Goal: Obtain resource: Obtain resource

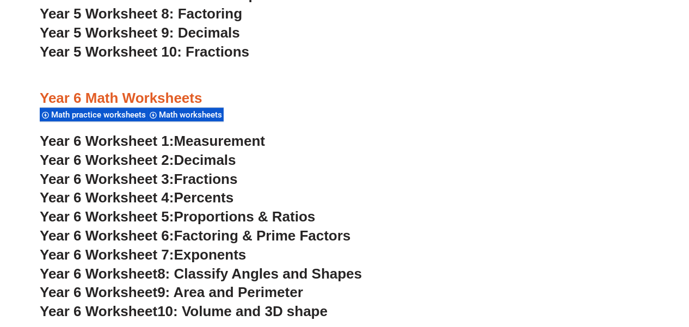
scroll to position [2409, 0]
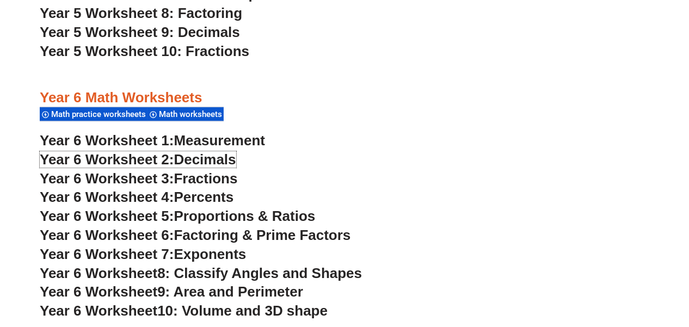
click at [210, 165] on span "Decimals" at bounding box center [205, 159] width 62 height 16
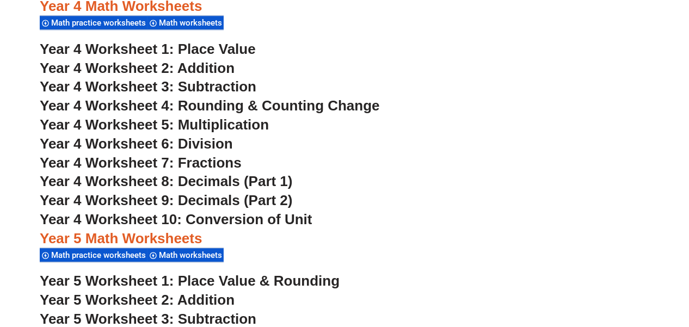
scroll to position [2005, 0]
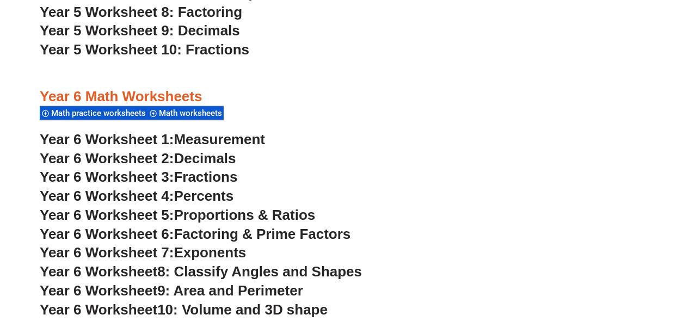
scroll to position [2440, 0]
click at [239, 143] on span "Measurement" at bounding box center [219, 139] width 91 height 16
click at [214, 184] on span "Fractions" at bounding box center [206, 177] width 64 height 16
click at [202, 208] on span "Proportions & Ratios" at bounding box center [245, 215] width 142 height 16
click at [257, 213] on span "Proportions & Ratios" at bounding box center [245, 215] width 142 height 16
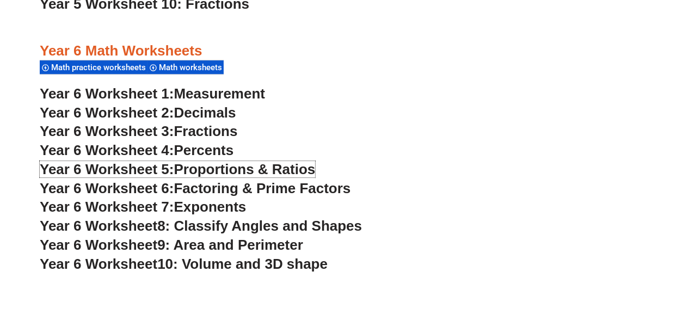
scroll to position [2489, 0]
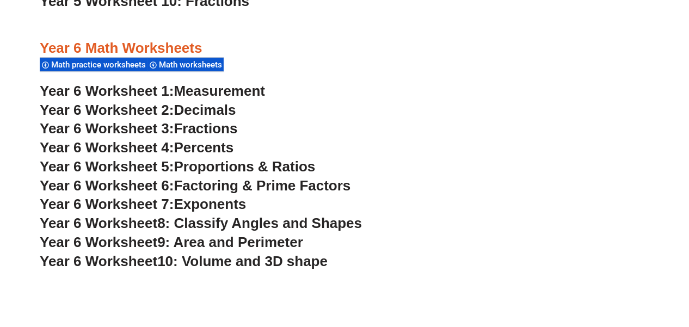
click at [297, 185] on span "Factoring & Prime Factors" at bounding box center [262, 185] width 177 height 16
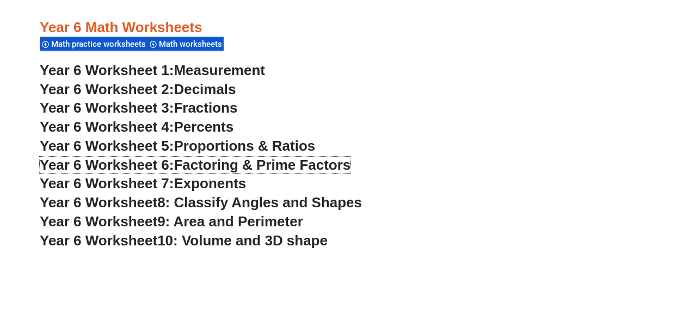
scroll to position [2535, 0]
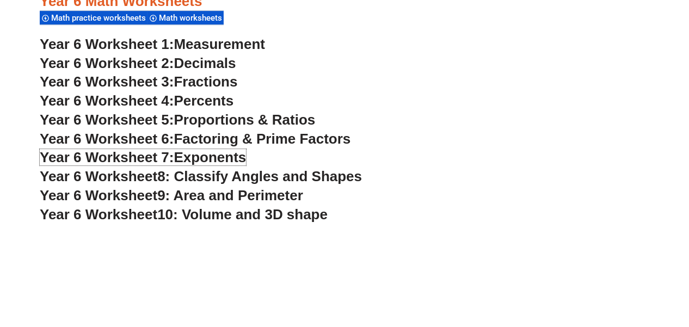
click at [204, 157] on span "Exponents" at bounding box center [210, 157] width 72 height 16
click at [195, 179] on span "8: Classify Angles and Shapes" at bounding box center [259, 176] width 205 height 16
click at [199, 193] on span "9: Area and Perimeter" at bounding box center [230, 195] width 146 height 16
click at [246, 222] on span "10: Volume and 3D shape" at bounding box center [242, 214] width 170 height 16
